Goal: Task Accomplishment & Management: Use online tool/utility

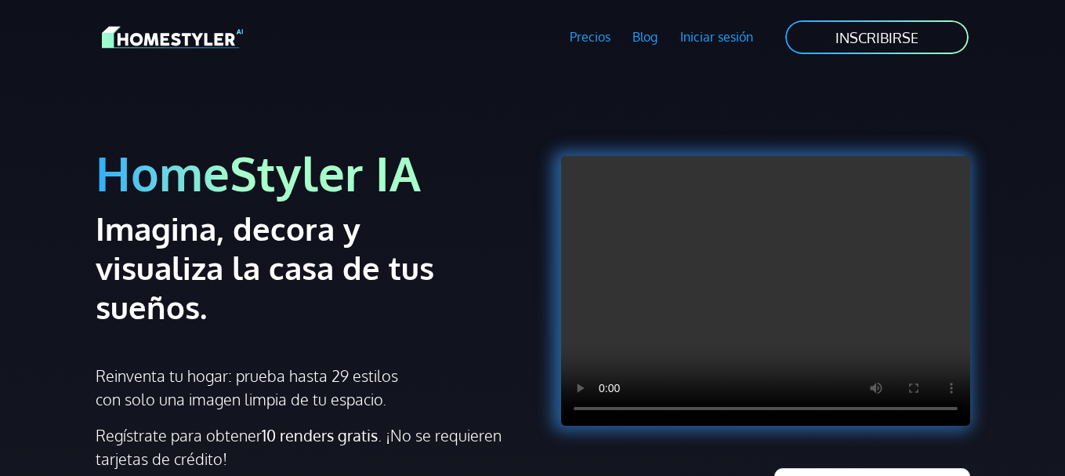
click at [713, 42] on font "Iniciar sesión" at bounding box center [717, 37] width 73 height 16
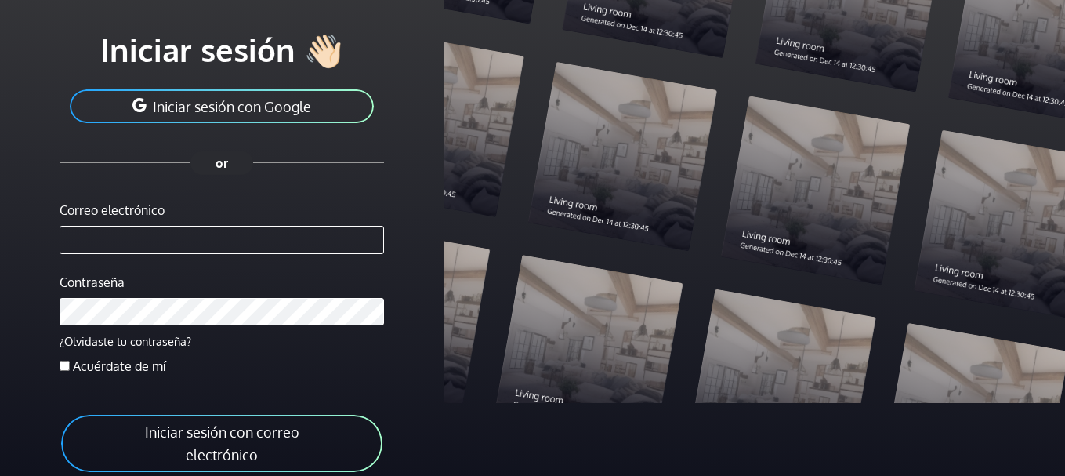
scroll to position [190, 0]
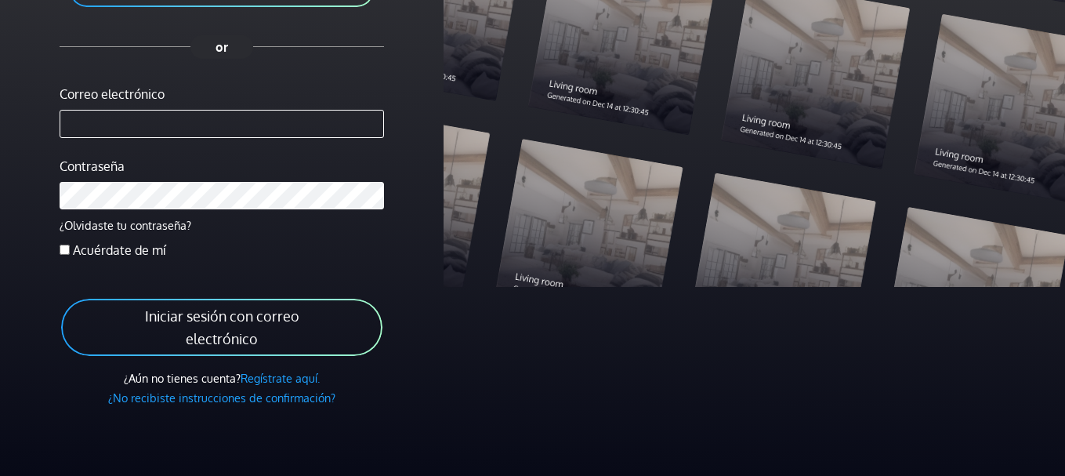
click at [198, 318] on font "Iniciar sesión con correo electrónico" at bounding box center [222, 328] width 154 height 40
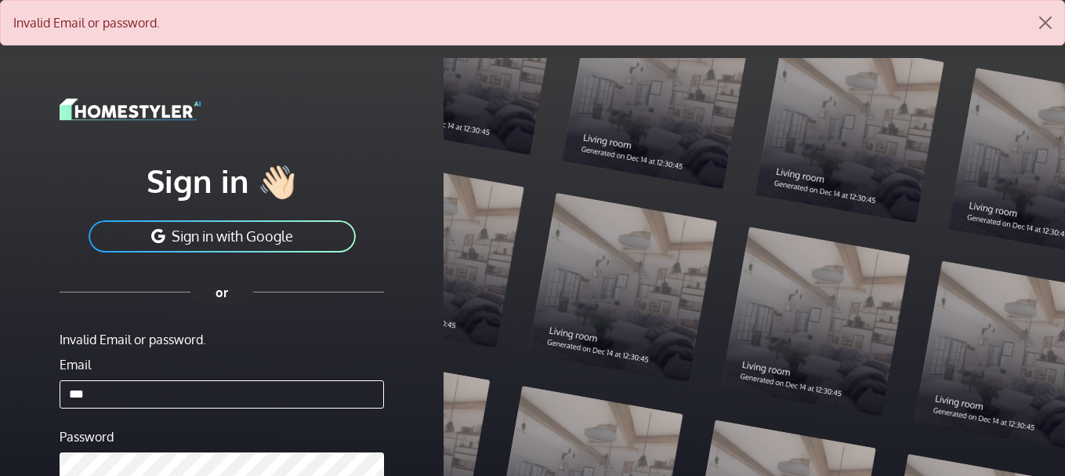
type input "**********"
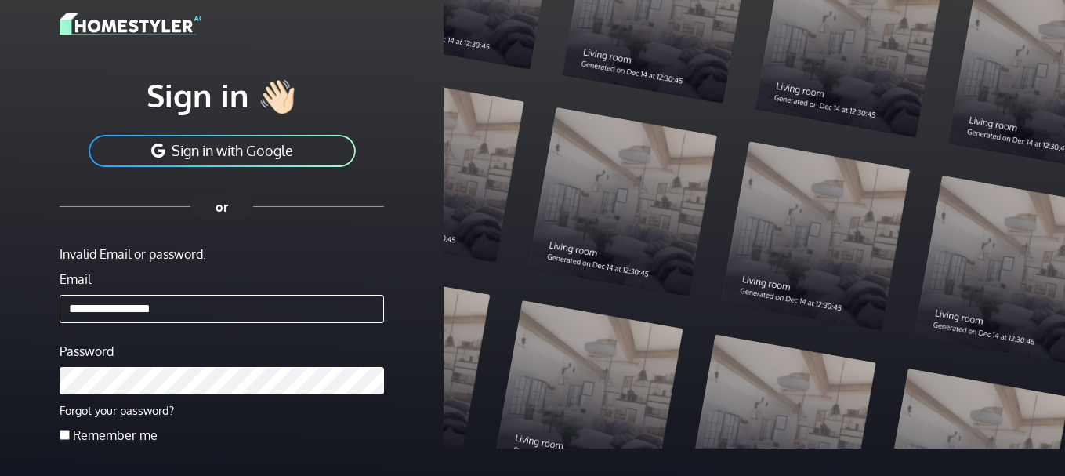
scroll to position [235, 0]
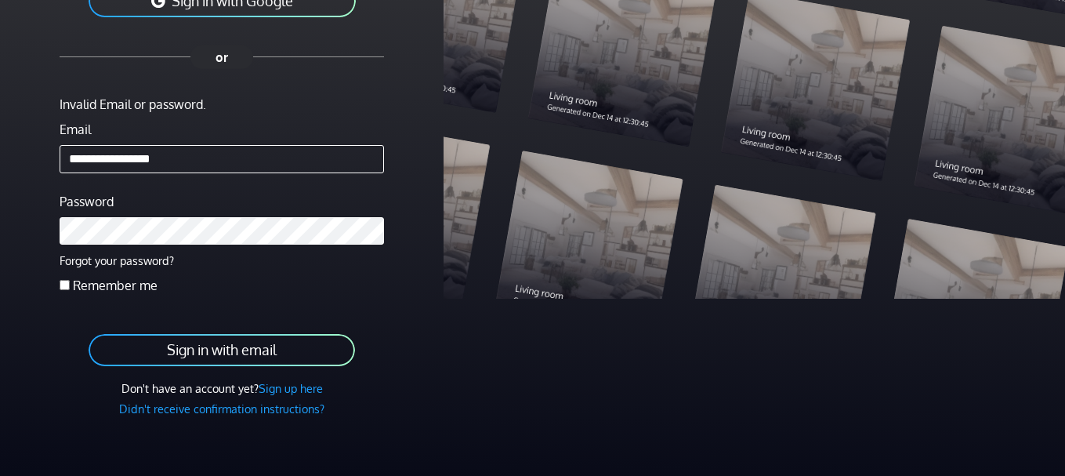
click at [198, 346] on button "Sign in with email" at bounding box center [222, 349] width 270 height 35
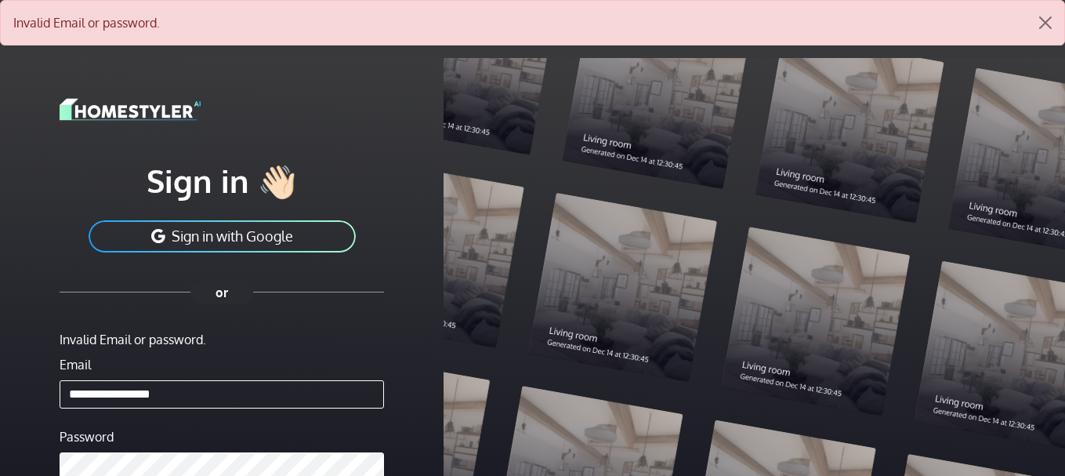
click at [210, 240] on button "Sign in with Google" at bounding box center [222, 236] width 270 height 35
